Goal: Task Accomplishment & Management: Complete application form

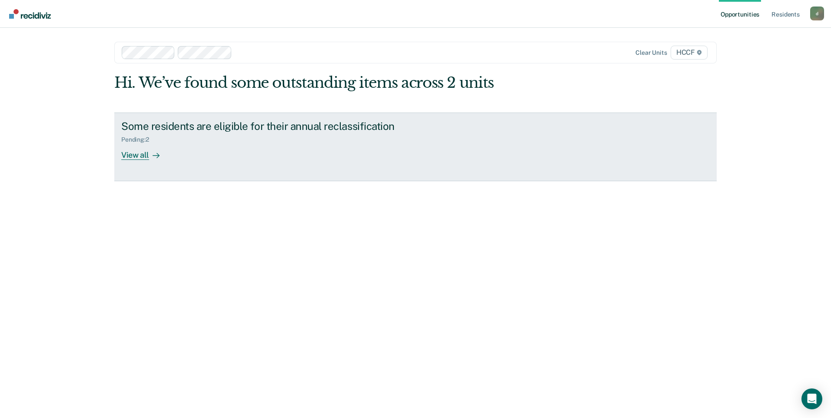
click at [147, 158] on div "View all" at bounding box center [145, 151] width 49 height 17
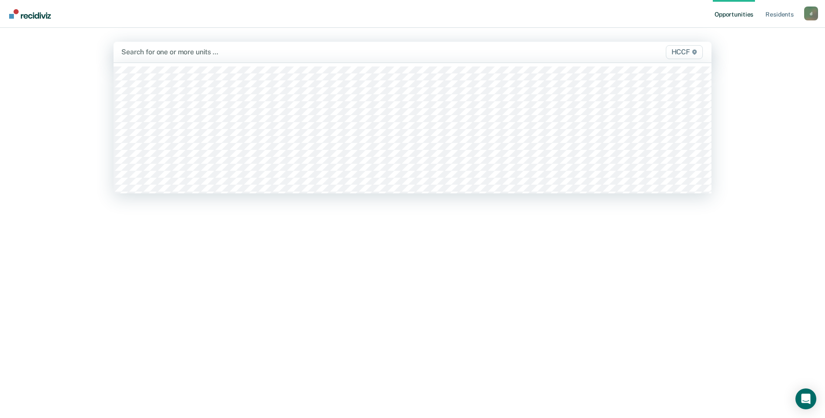
click at [167, 53] on div at bounding box center [324, 52] width 407 height 10
type input "ga"
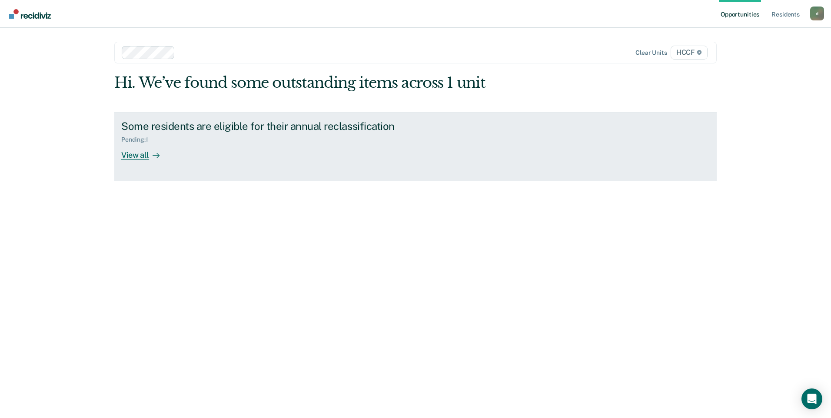
click at [144, 155] on div "View all" at bounding box center [145, 151] width 49 height 17
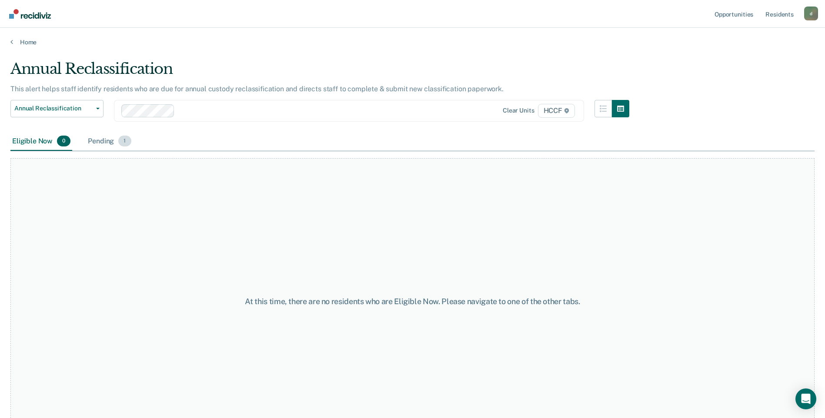
click at [115, 141] on div "Pending 1" at bounding box center [109, 141] width 47 height 19
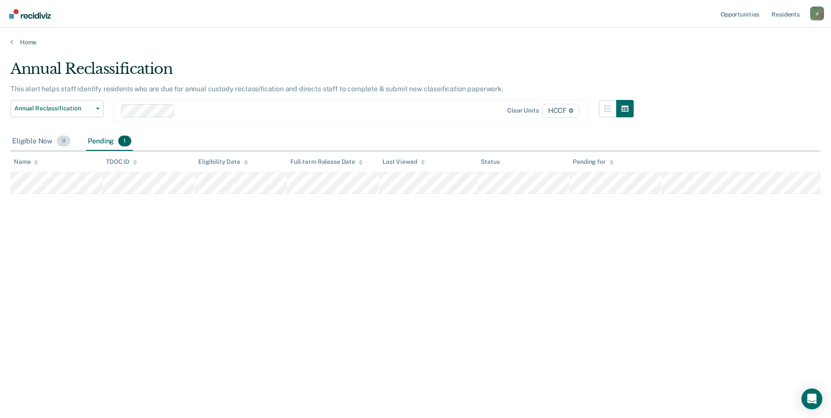
click at [47, 142] on div "Eligible Now 0" at bounding box center [41, 141] width 62 height 19
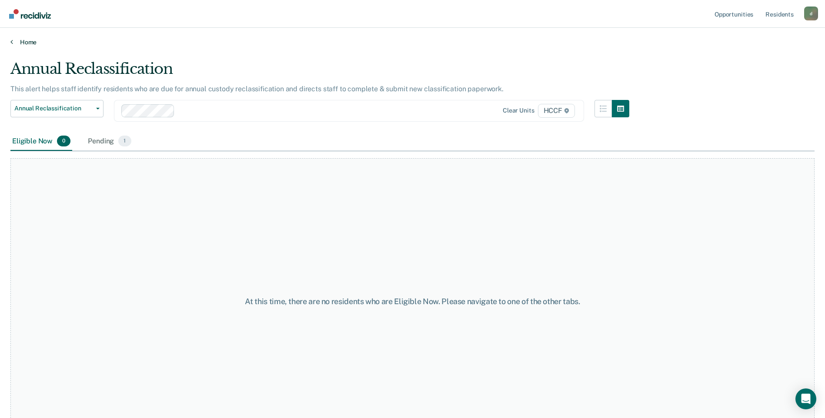
click at [13, 43] on icon at bounding box center [11, 41] width 3 height 7
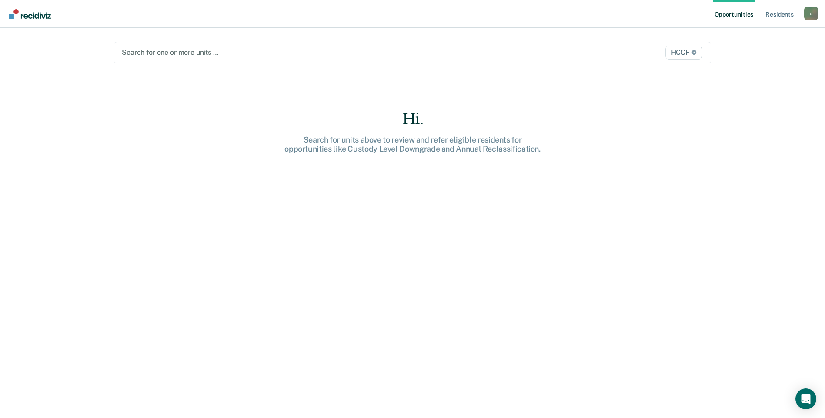
click at [169, 50] on div at bounding box center [325, 52] width 407 height 10
click at [170, 57] on div at bounding box center [325, 52] width 407 height 10
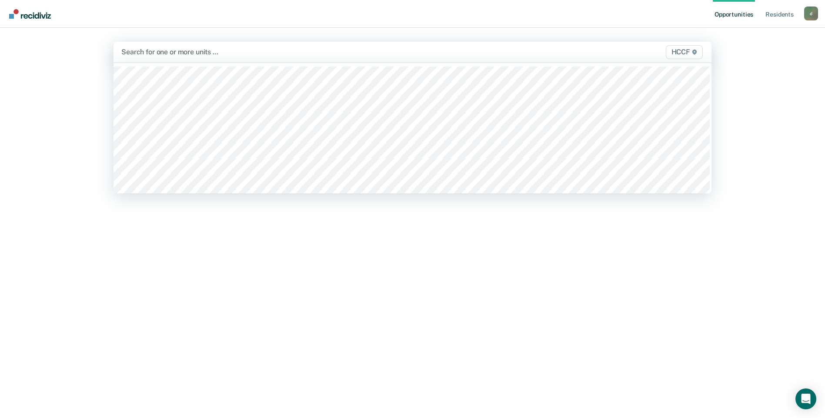
click at [170, 54] on div at bounding box center [324, 52] width 407 height 10
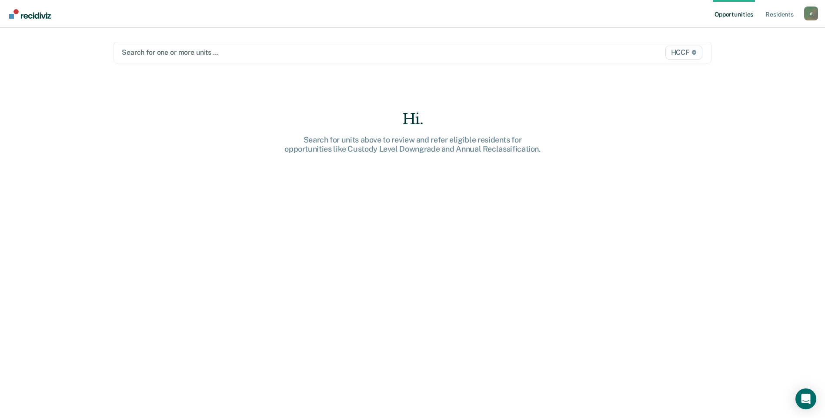
click at [170, 54] on div at bounding box center [325, 52] width 407 height 10
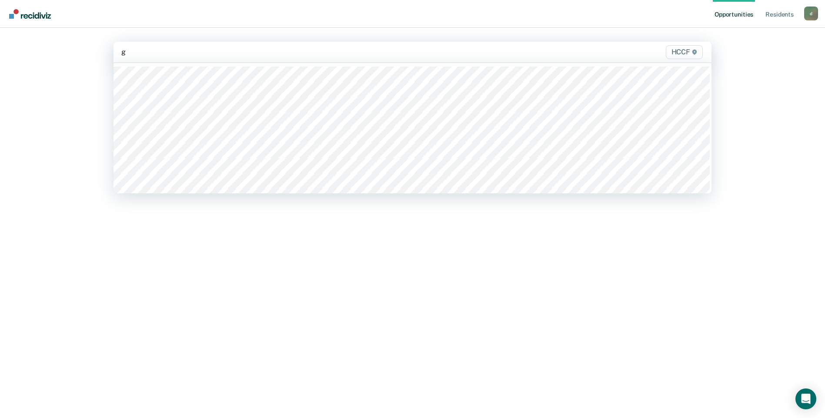
type input "gc"
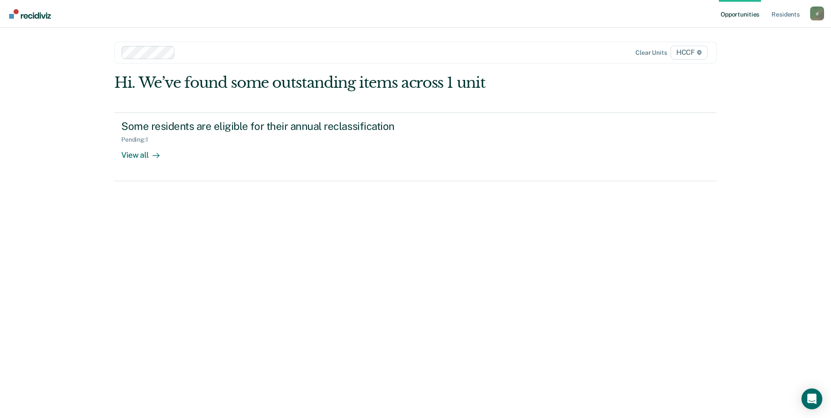
click at [187, 53] on div at bounding box center [356, 52] width 354 height 10
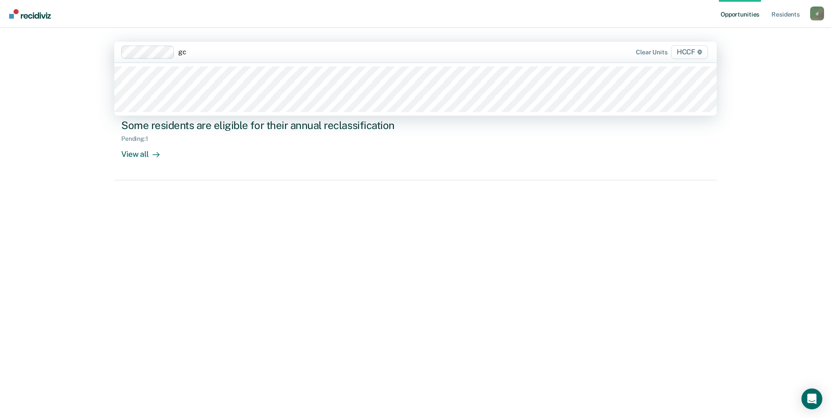
type input "gc2"
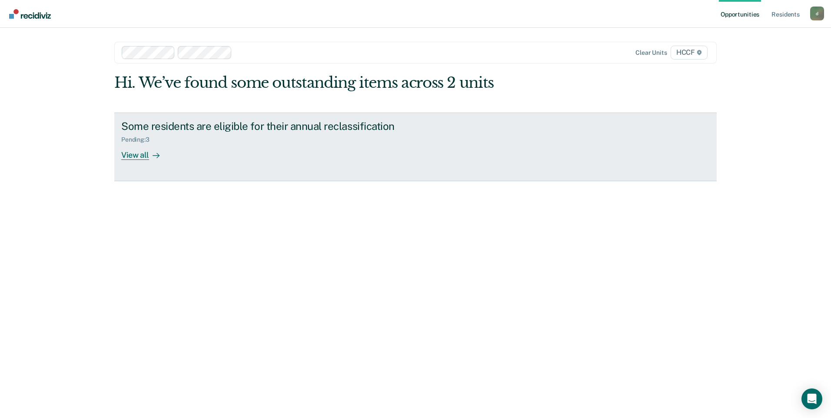
click at [145, 155] on div "View all" at bounding box center [145, 151] width 49 height 17
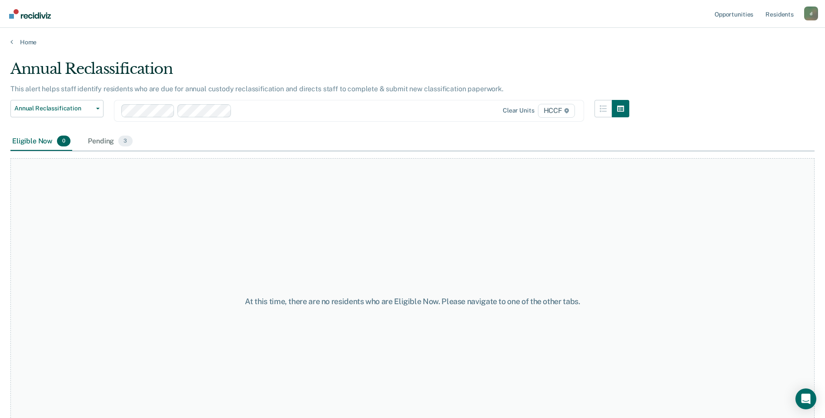
click at [40, 142] on div "Eligible Now 0" at bounding box center [41, 141] width 62 height 19
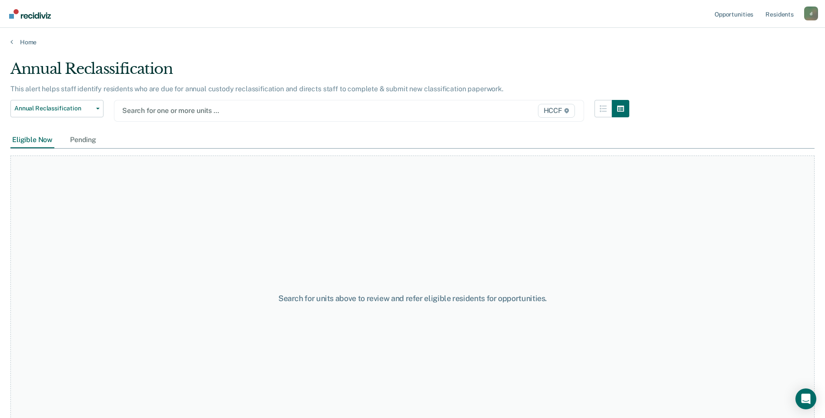
click at [166, 110] on div at bounding box center [280, 111] width 317 height 10
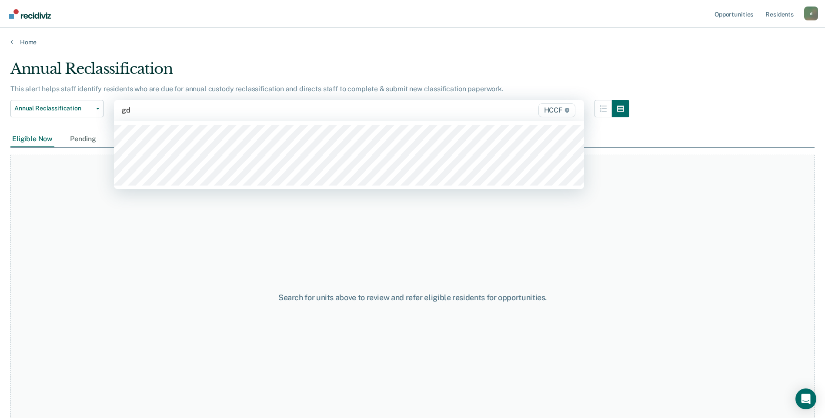
type input "g"
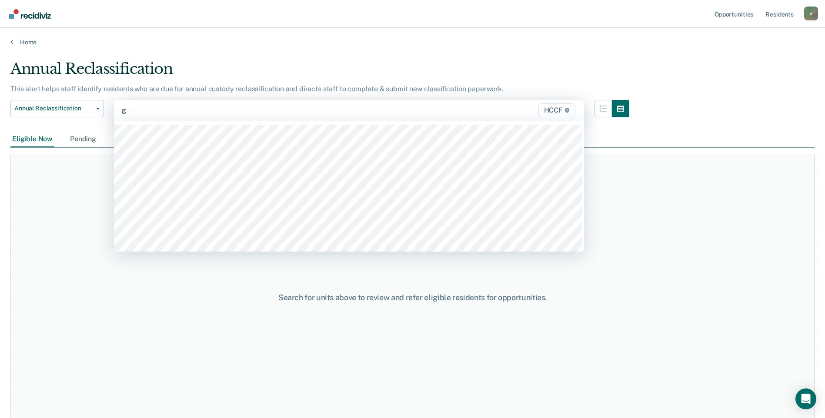
type input "gc"
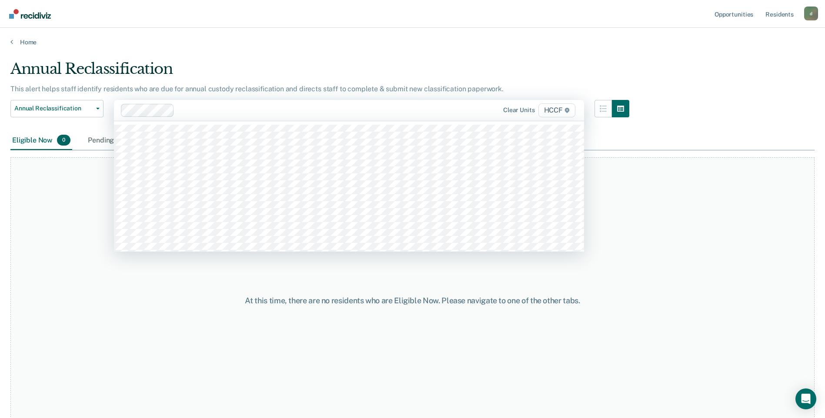
click at [193, 107] on div at bounding box center [308, 110] width 261 height 10
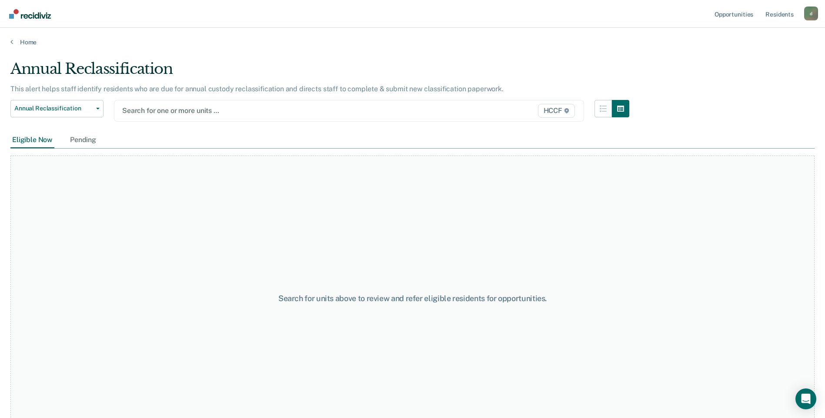
click at [183, 111] on div at bounding box center [280, 111] width 317 height 10
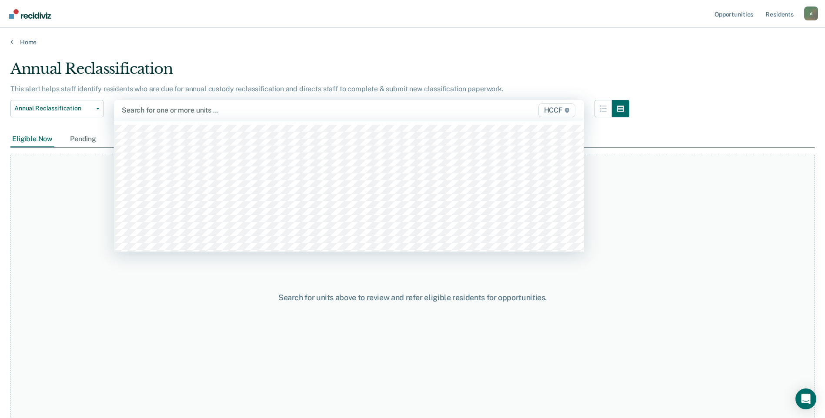
click at [183, 111] on div at bounding box center [280, 110] width 317 height 10
type input "g"
type input "gd"
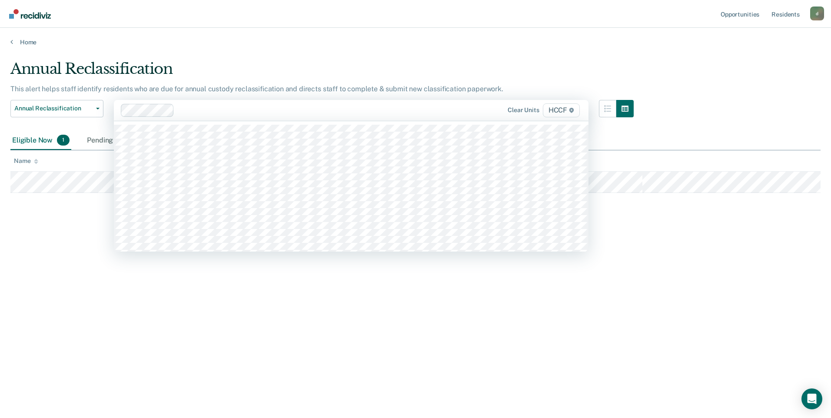
click at [198, 111] on div at bounding box center [310, 110] width 265 height 10
type input "d"
type input "gd"
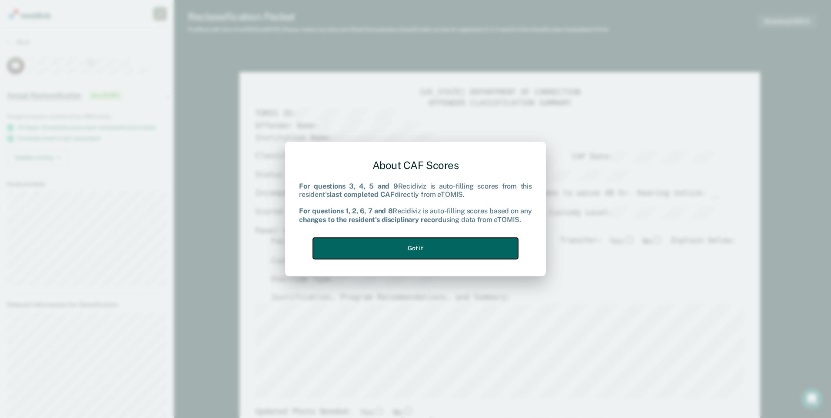
click at [456, 251] on button "Got it" at bounding box center [415, 248] width 205 height 21
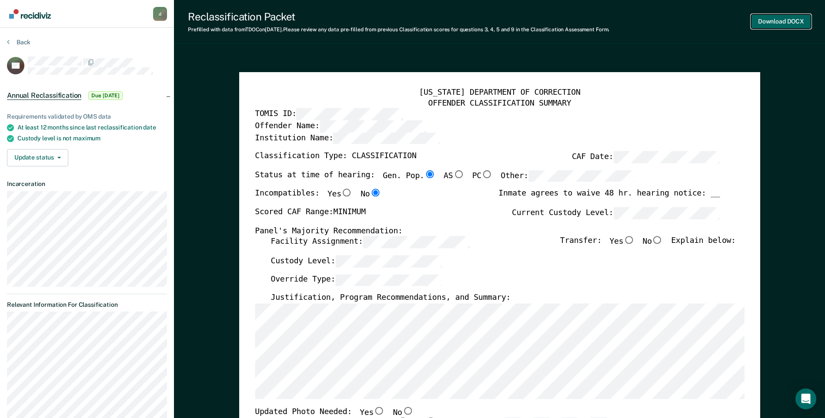
click at [786, 22] on button "Download DOCX" at bounding box center [781, 21] width 60 height 14
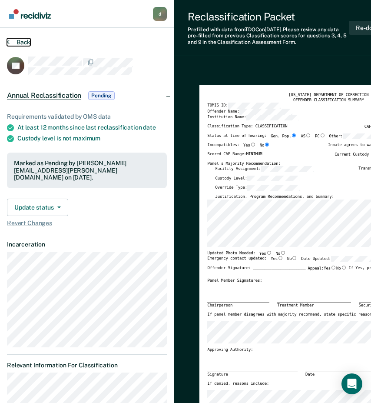
click at [10, 42] on button "Back" at bounding box center [18, 42] width 23 height 8
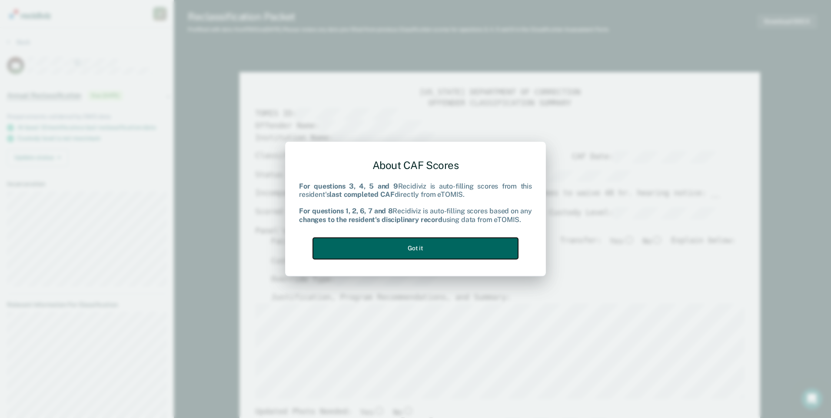
click at [499, 246] on button "Got it" at bounding box center [415, 248] width 205 height 21
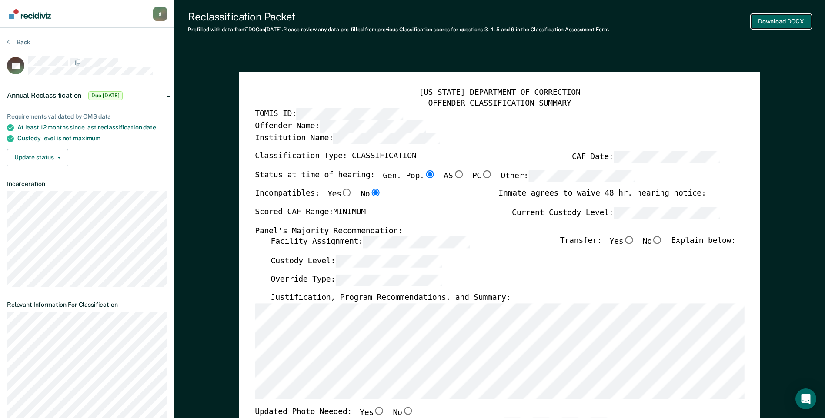
click at [794, 24] on button "Download DOCX" at bounding box center [781, 21] width 60 height 14
type textarea "x"
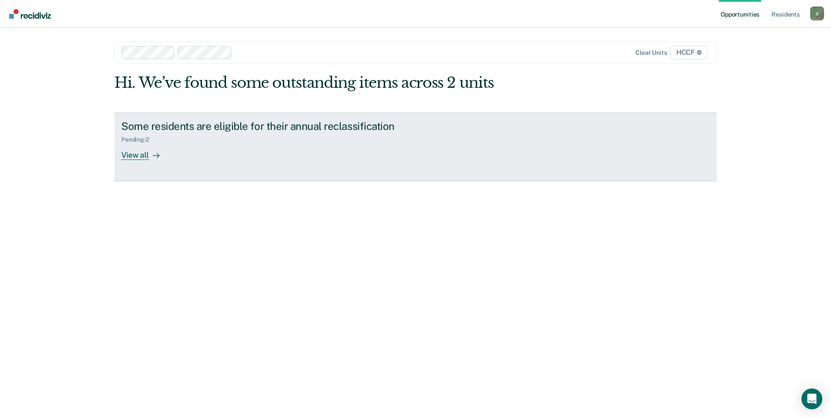
click at [134, 156] on div "View all" at bounding box center [145, 151] width 49 height 17
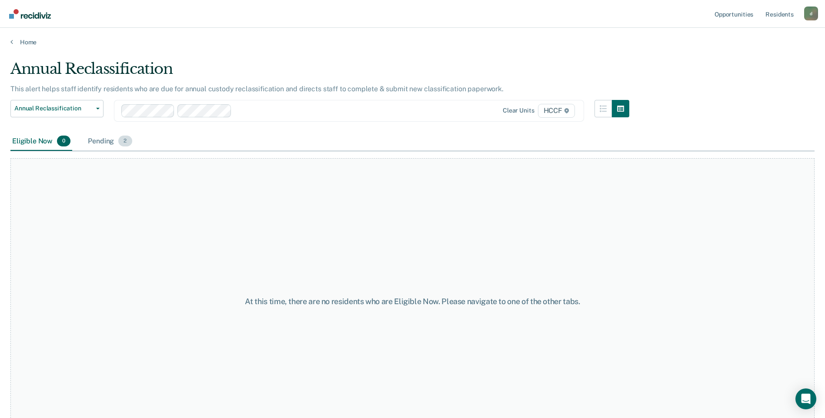
click at [127, 147] on div "Pending 2" at bounding box center [109, 141] width 47 height 19
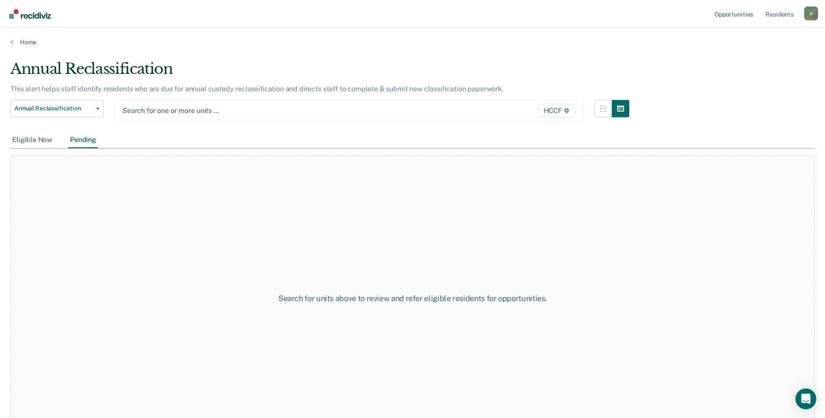
click at [165, 113] on div at bounding box center [280, 111] width 317 height 10
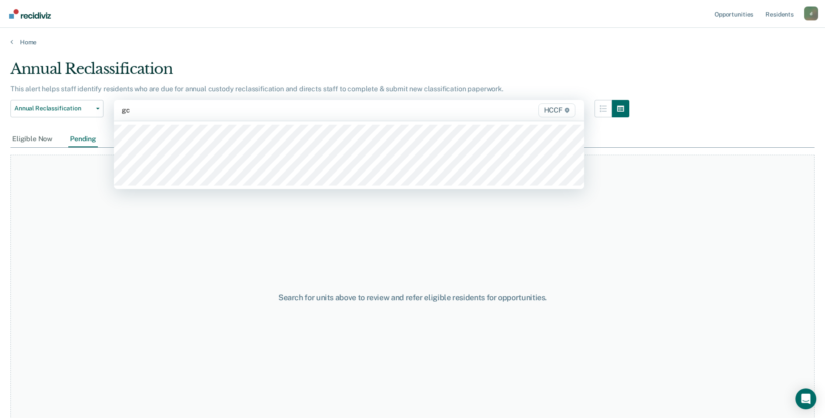
type input "g"
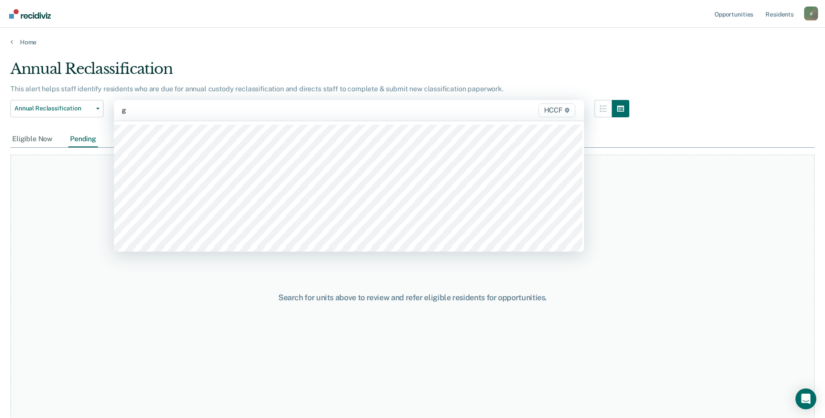
type input "ga"
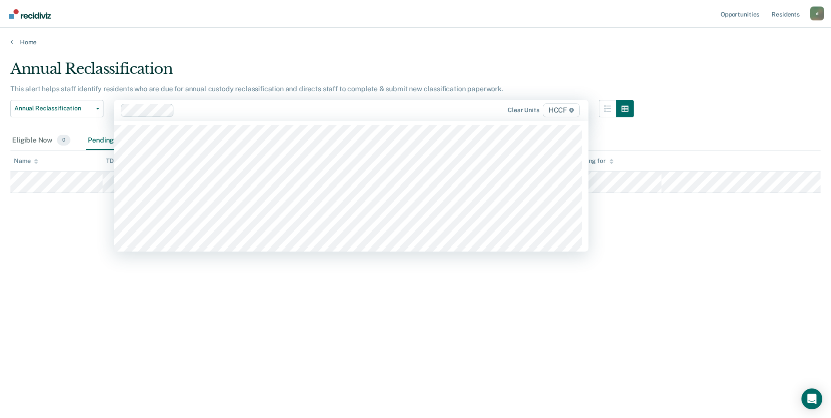
click at [188, 111] on div at bounding box center [310, 110] width 265 height 10
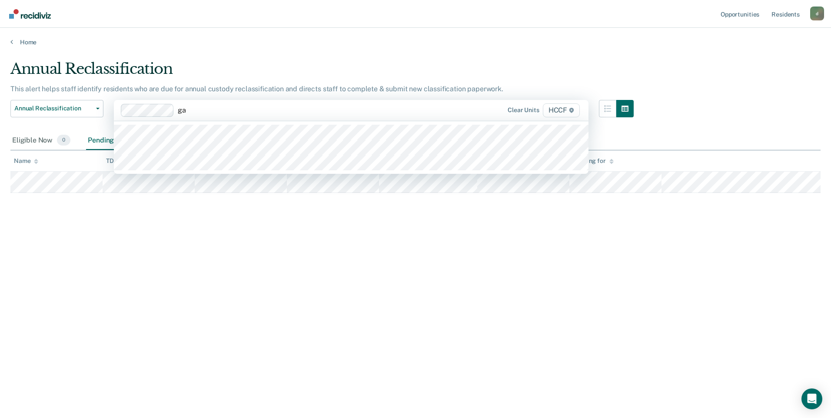
type input "ga2"
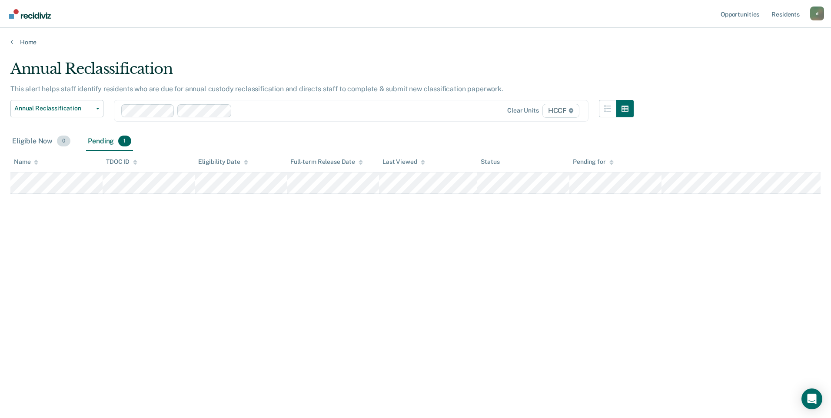
click at [45, 144] on div "Eligible Now 0" at bounding box center [41, 141] width 62 height 19
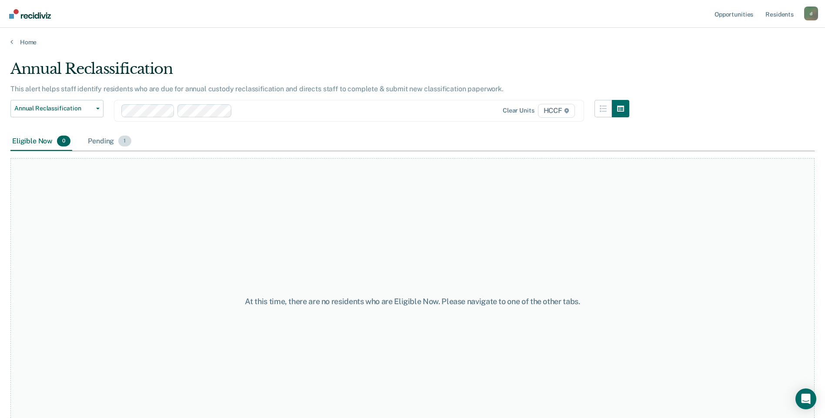
click at [89, 140] on div "Pending 1" at bounding box center [109, 141] width 47 height 19
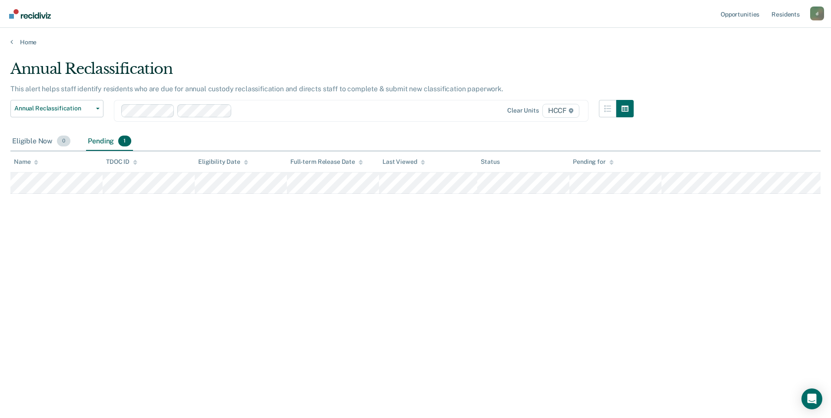
click at [53, 140] on div "Eligible Now 0" at bounding box center [41, 141] width 62 height 19
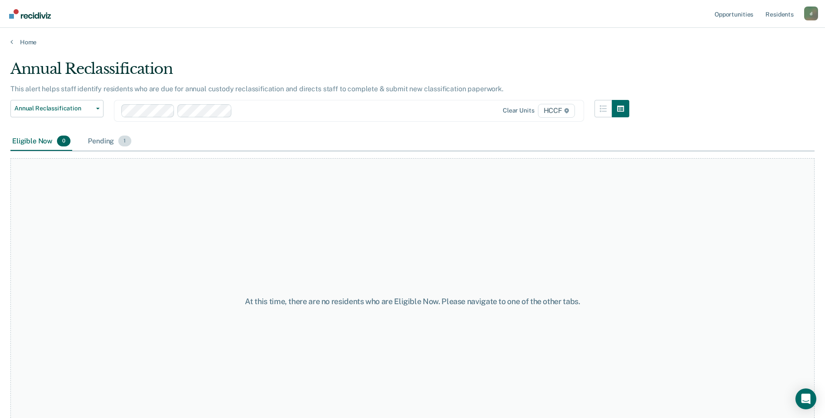
click at [105, 141] on div "Pending 1" at bounding box center [109, 141] width 47 height 19
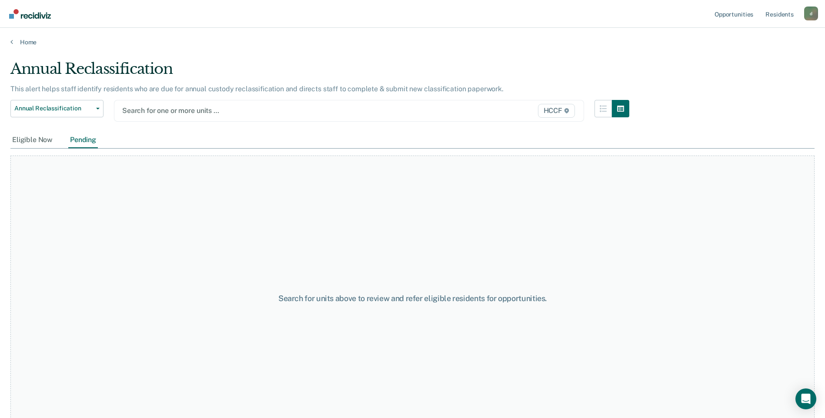
click at [165, 111] on div at bounding box center [280, 111] width 317 height 10
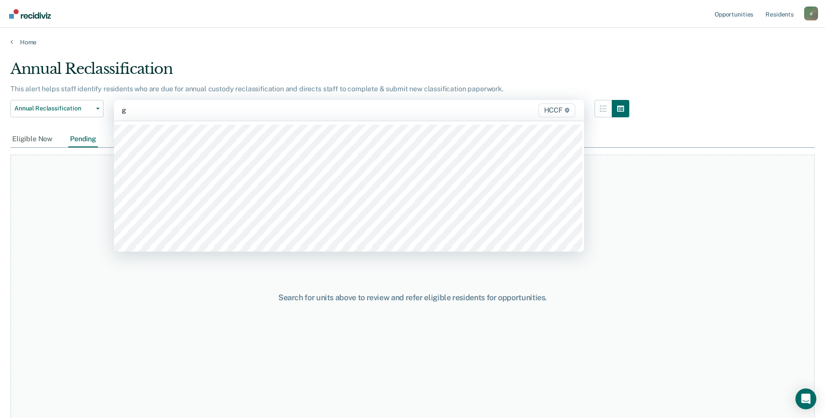
type input "gb"
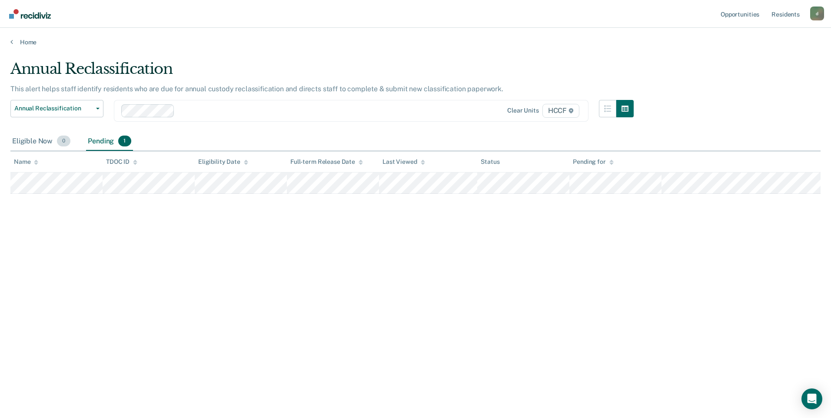
click at [30, 142] on div "Eligible Now 0" at bounding box center [41, 141] width 62 height 19
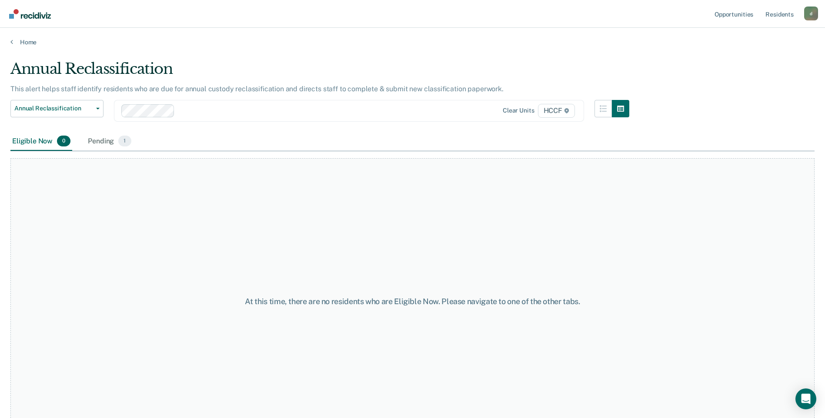
click at [181, 112] on div at bounding box center [308, 111] width 261 height 10
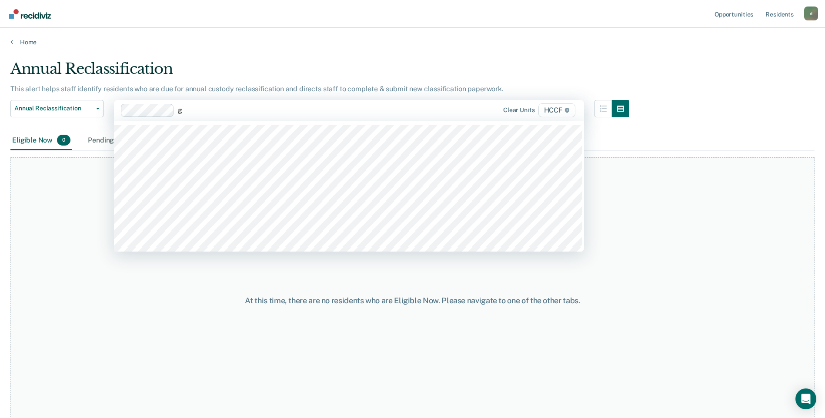
type input "gb"
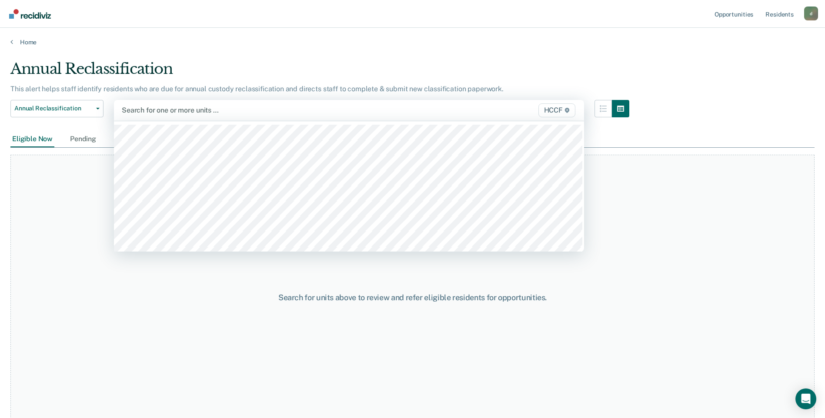
click at [165, 110] on div at bounding box center [280, 110] width 317 height 10
type input "g"
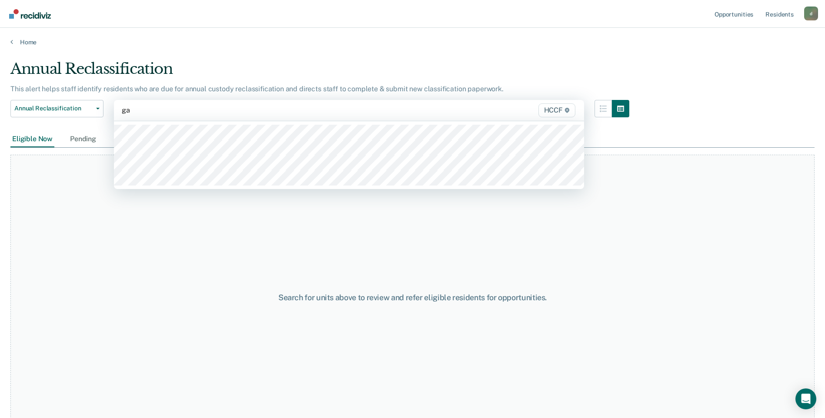
type input "g"
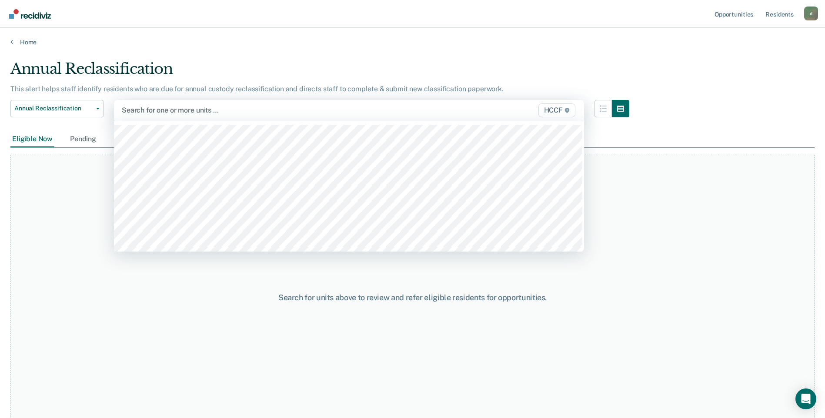
type input "g"
type input "gc"
click at [172, 110] on div at bounding box center [280, 110] width 317 height 10
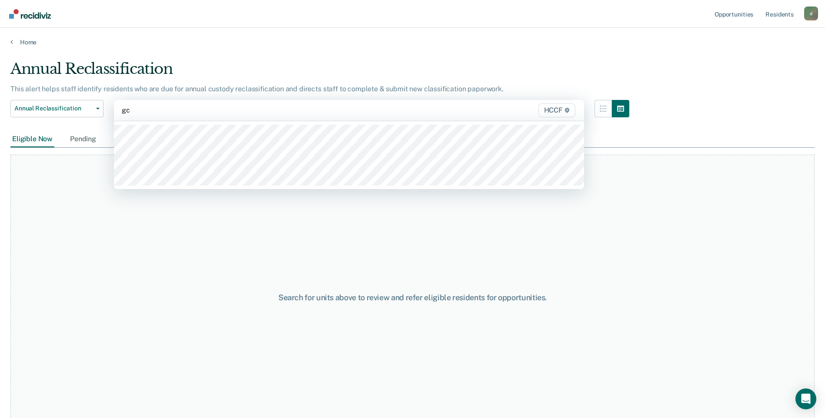
type input "gc2"
